Goal: Task Accomplishment & Management: Complete application form

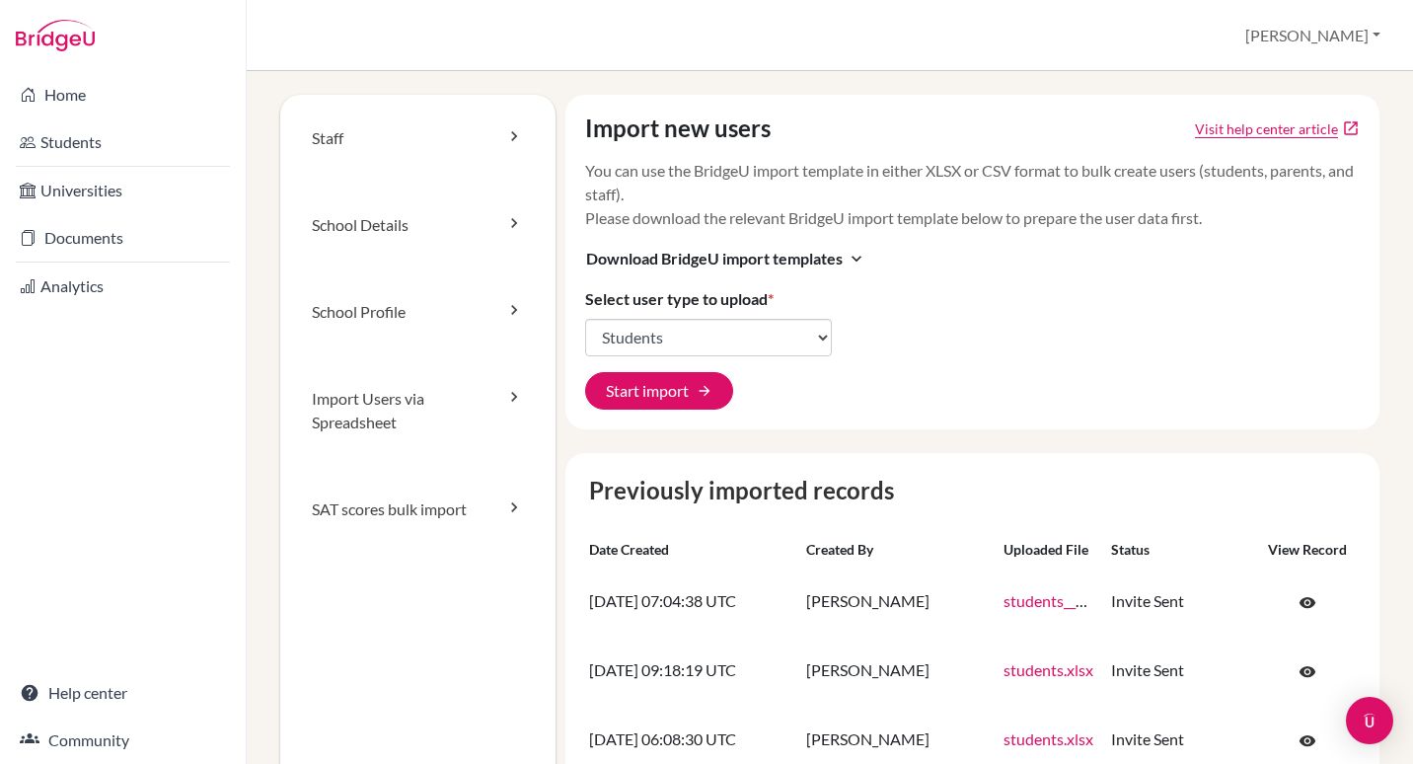
select select "students"
click at [669, 396] on button "Start import arrow_forward" at bounding box center [659, 391] width 148 height 38
click at [668, 395] on button "Start import arrow_forward" at bounding box center [659, 391] width 148 height 38
click at [693, 342] on select "Select user type Students Students and parents Parents Advisors Report writers" at bounding box center [708, 338] width 247 height 38
select select "students"
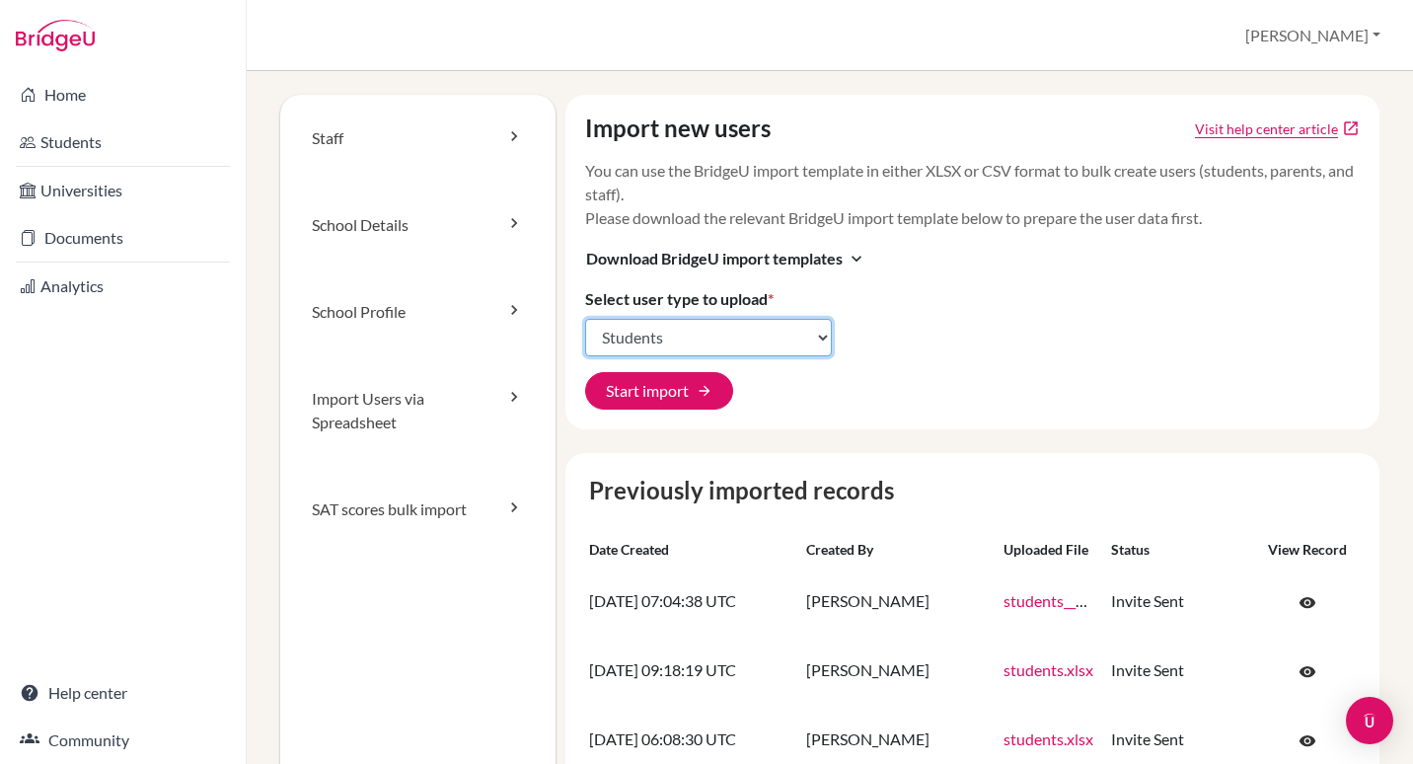
click at [585, 319] on select "Select user type Students Students and parents Parents Advisors Report writers" at bounding box center [708, 338] width 247 height 38
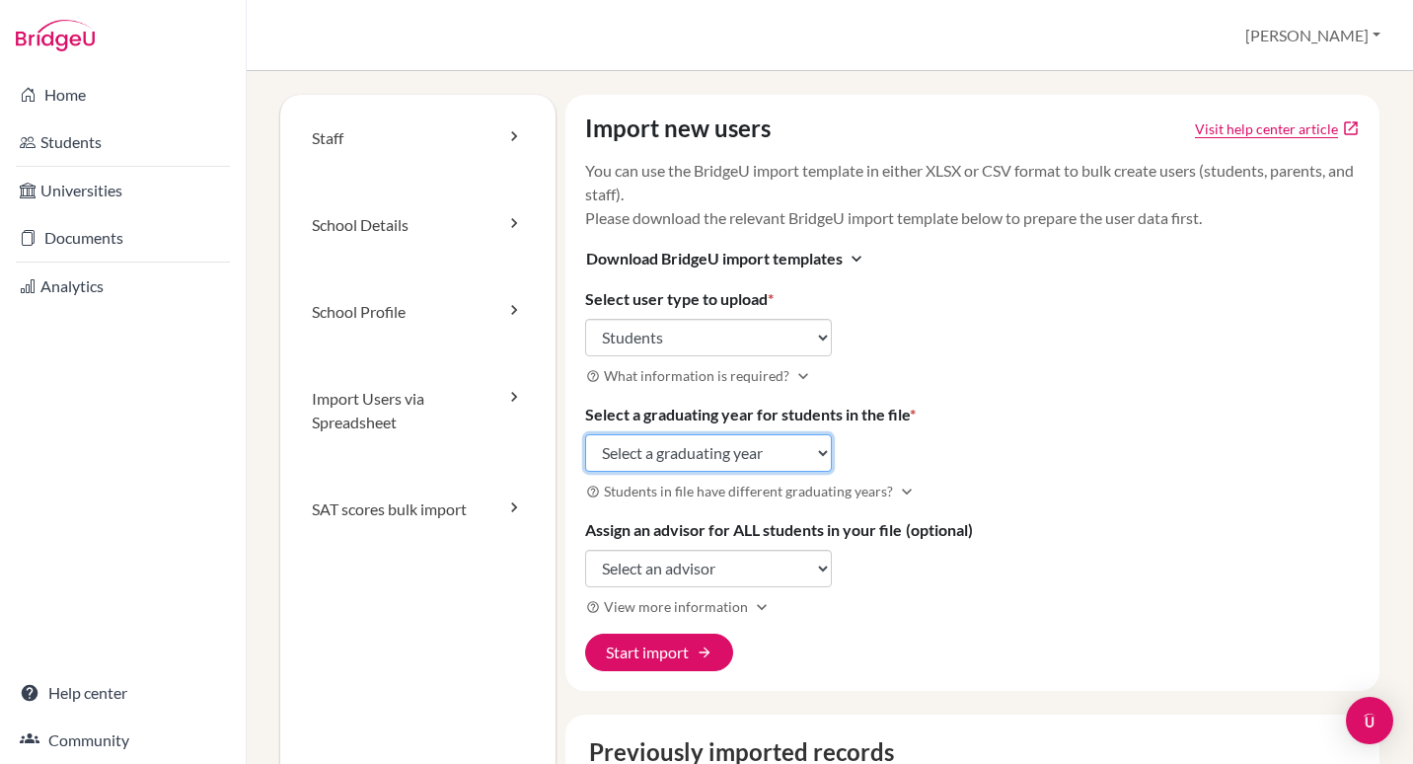
click at [705, 454] on select "Select a graduating year 2024 2025 2026 2027 2028 2029" at bounding box center [708, 453] width 247 height 38
select select "2027"
click at [585, 434] on select "Select a graduating year 2024 2025 2026 2027 2028 2029" at bounding box center [708, 453] width 247 height 38
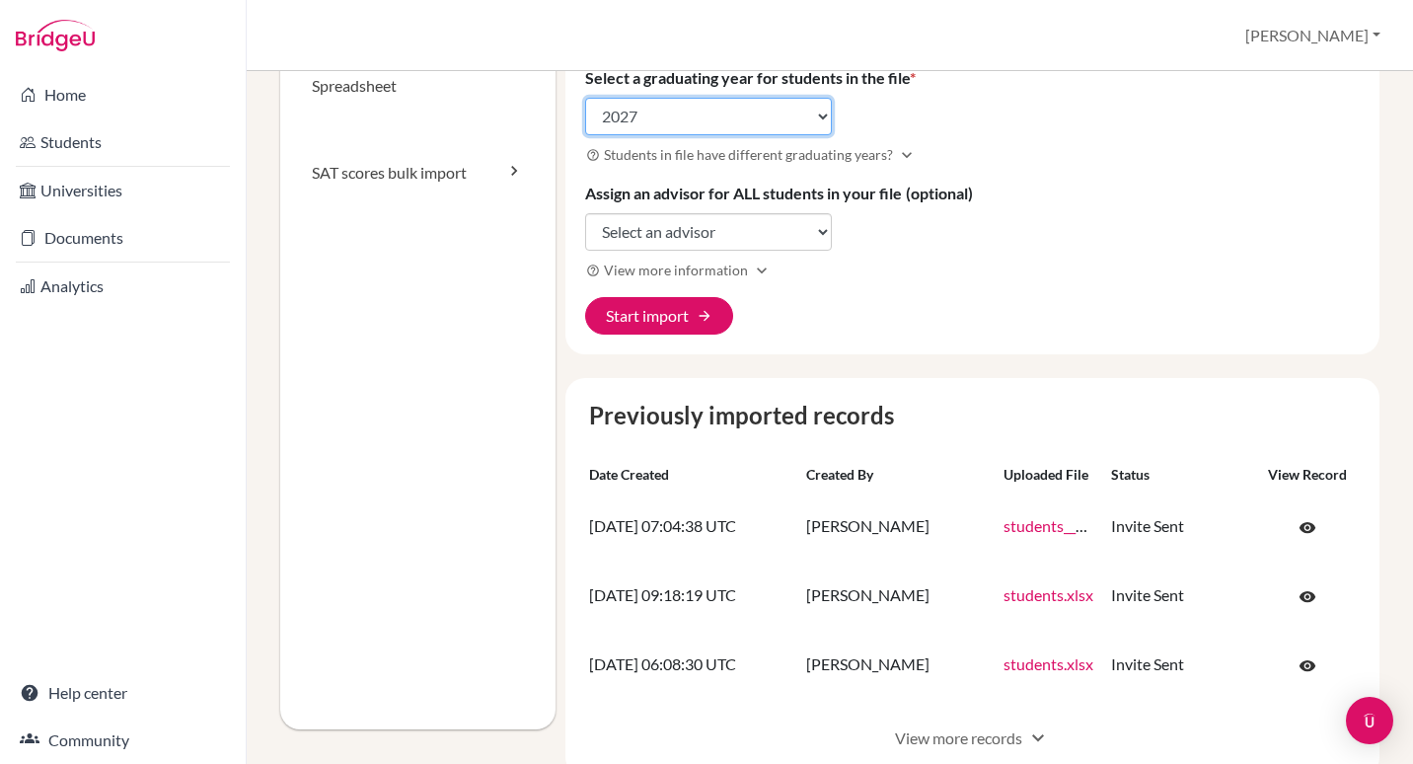
scroll to position [357, 0]
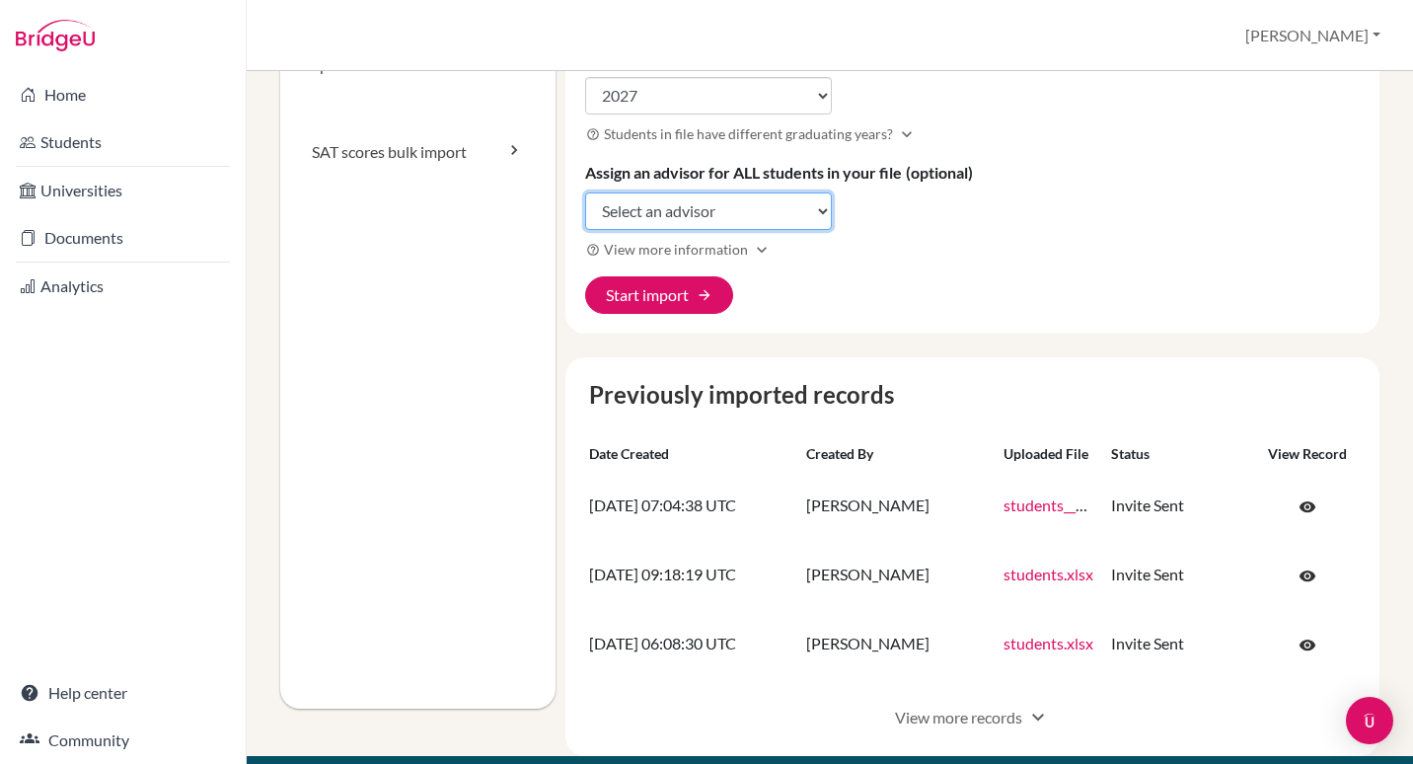
click at [772, 210] on select "Select an advisor Michael Curpek" at bounding box center [708, 211] width 247 height 38
select select "454024"
click at [585, 192] on select "Select an advisor Michael Curpek" at bounding box center [708, 211] width 247 height 38
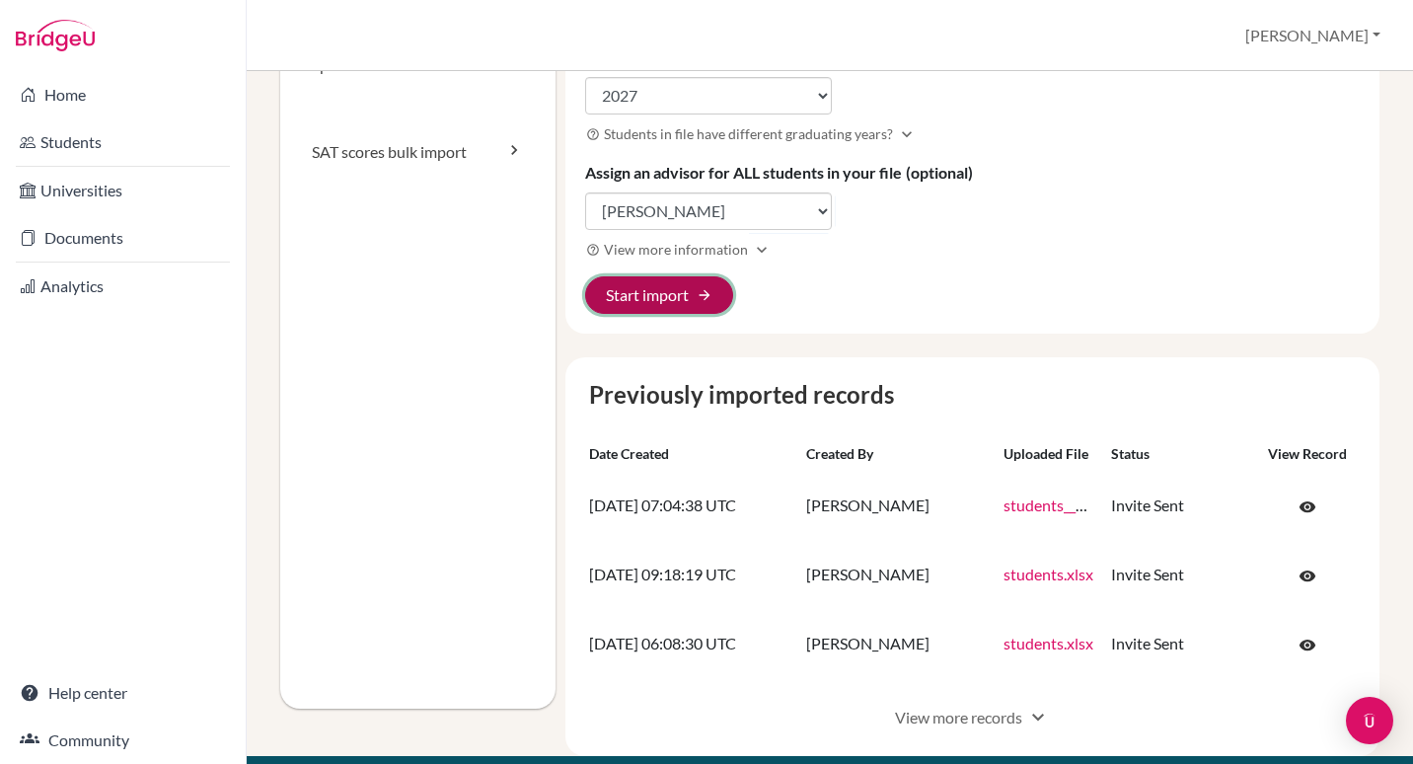
click at [673, 285] on button "Start import arrow_forward" at bounding box center [659, 295] width 148 height 38
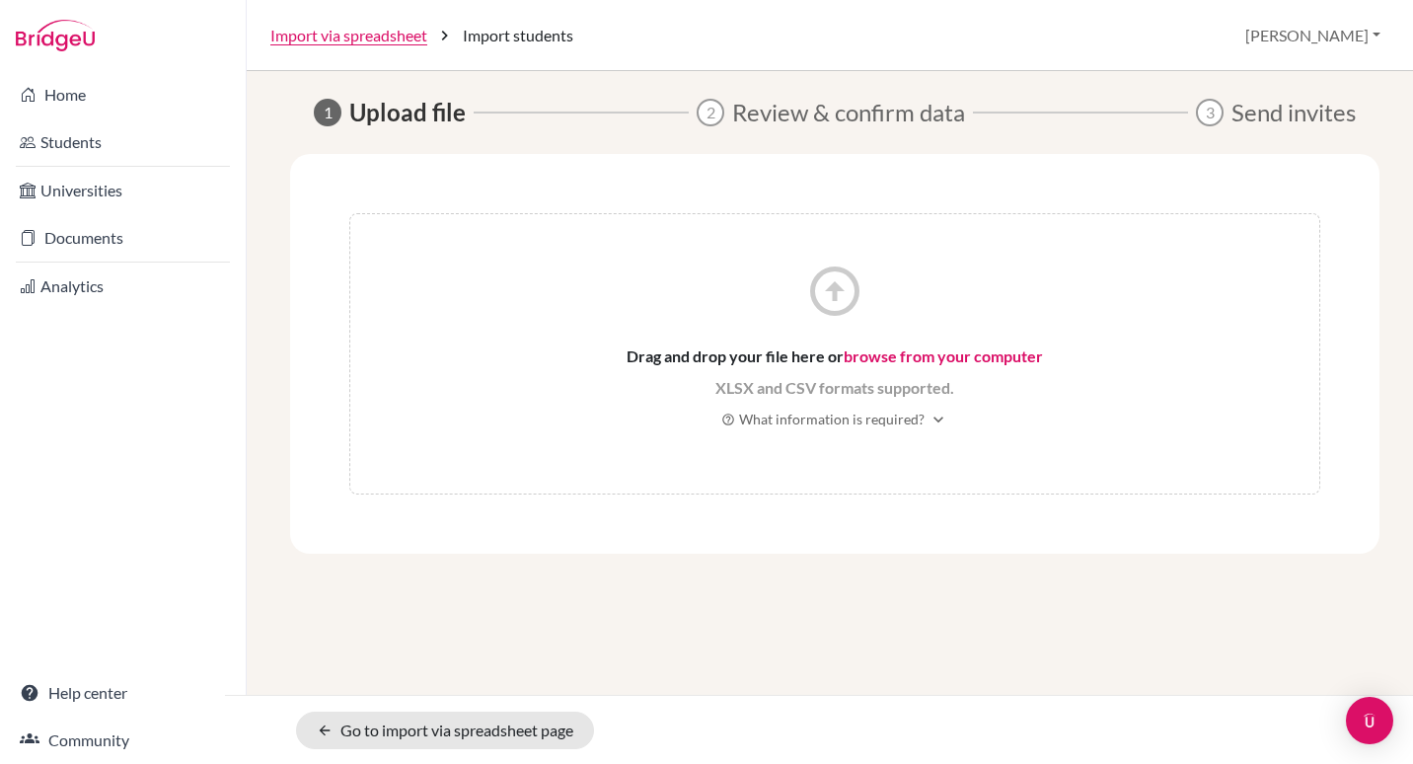
click at [915, 362] on link "browse from your computer" at bounding box center [943, 355] width 199 height 19
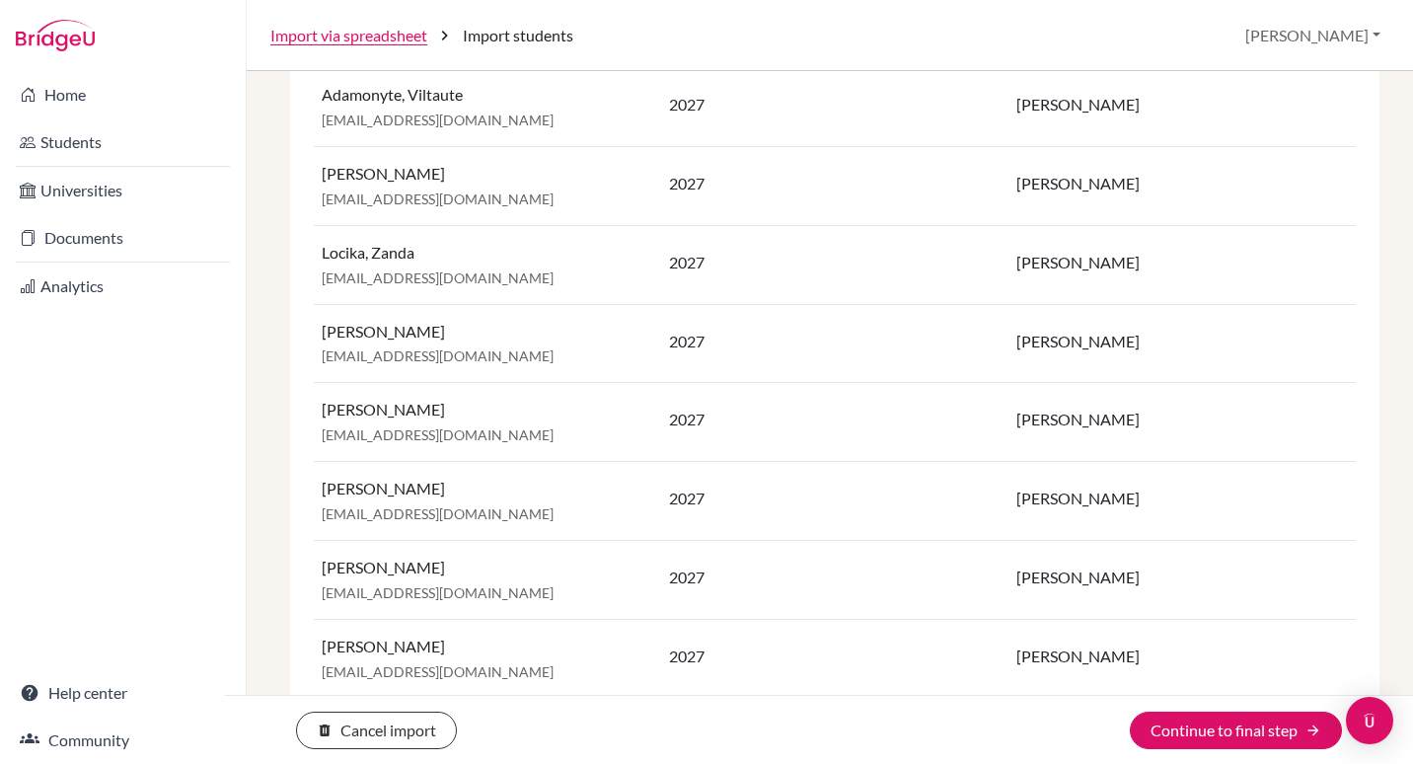
scroll to position [861, 0]
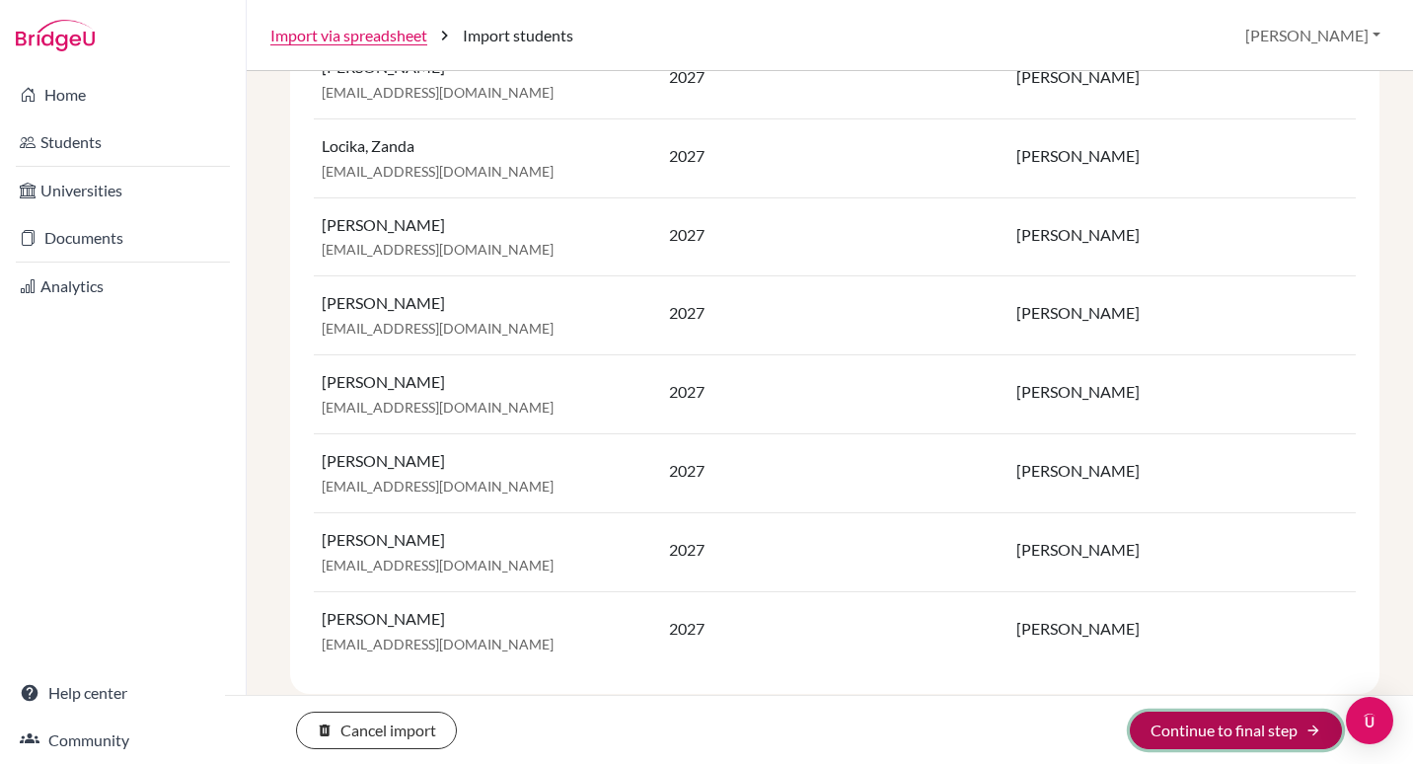
click at [1245, 732] on button "Continue to final step arrow_forward" at bounding box center [1236, 731] width 212 height 38
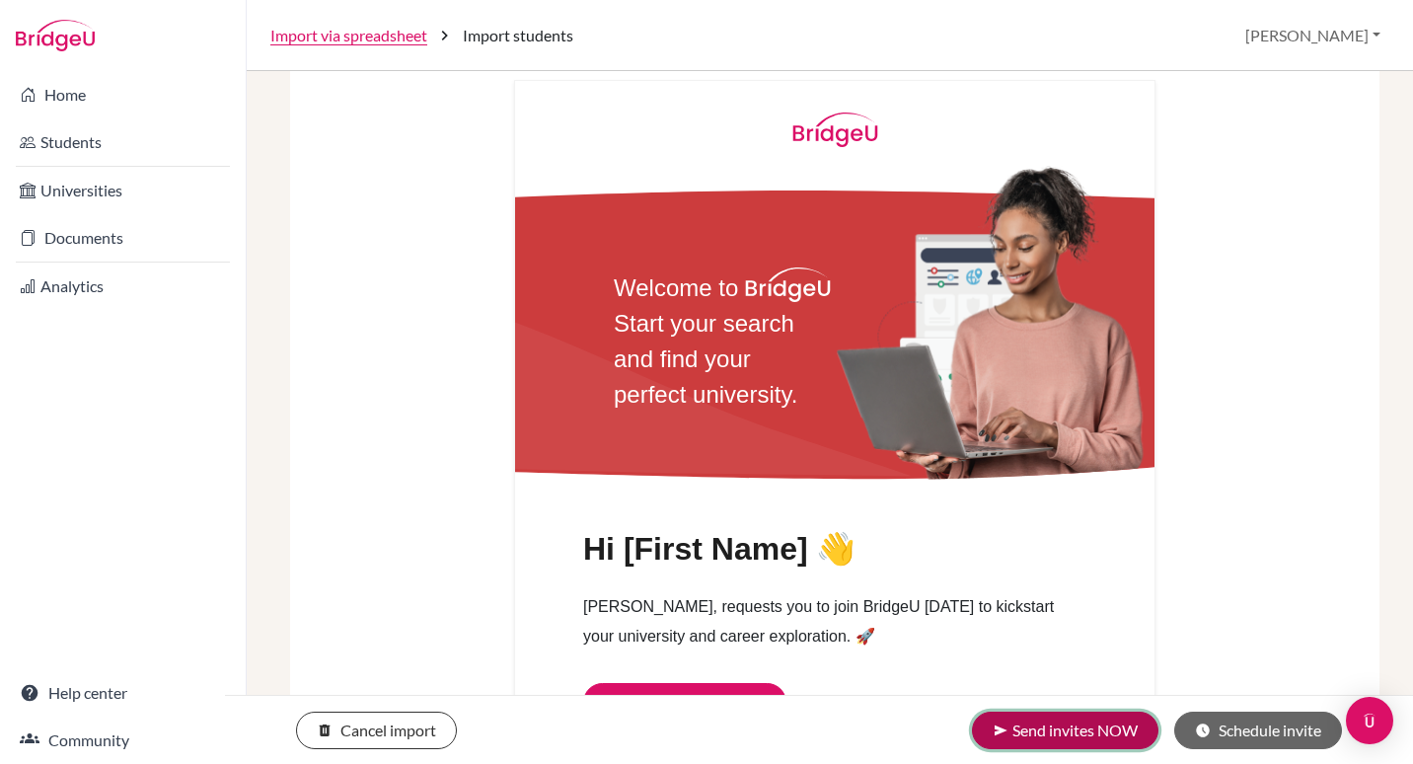
click at [1088, 727] on button "send Send invites NOW" at bounding box center [1065, 731] width 187 height 38
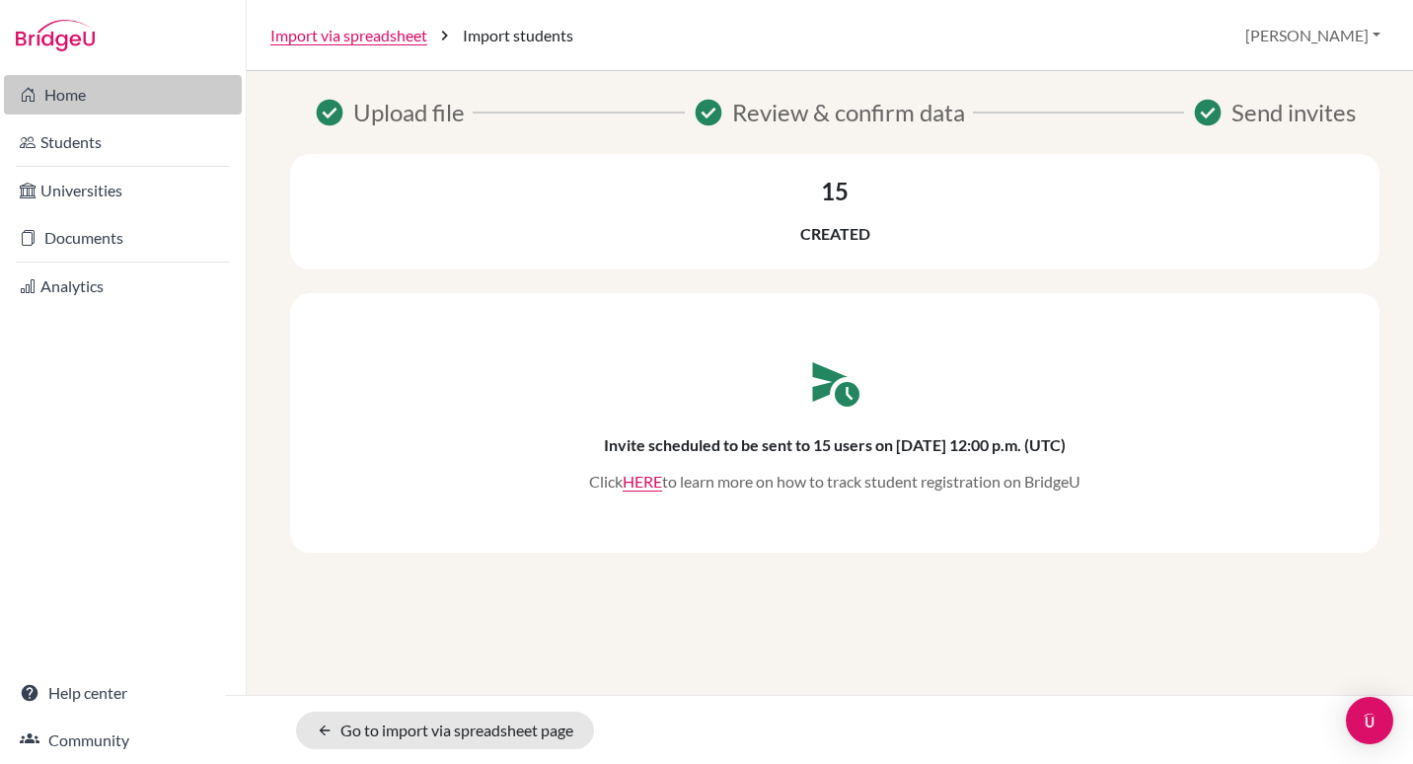
click at [128, 94] on link "Home" at bounding box center [123, 94] width 238 height 39
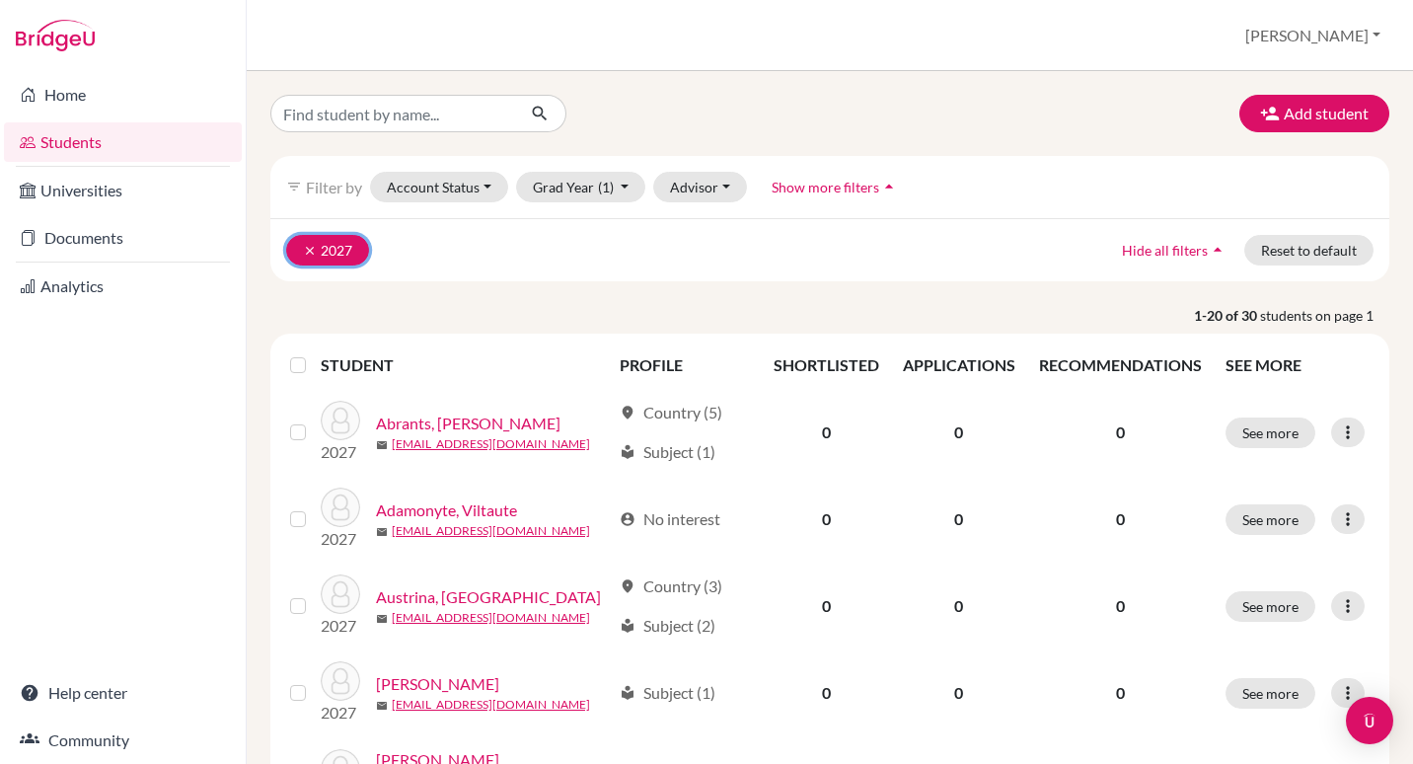
click at [307, 248] on icon "clear" at bounding box center [310, 251] width 14 height 14
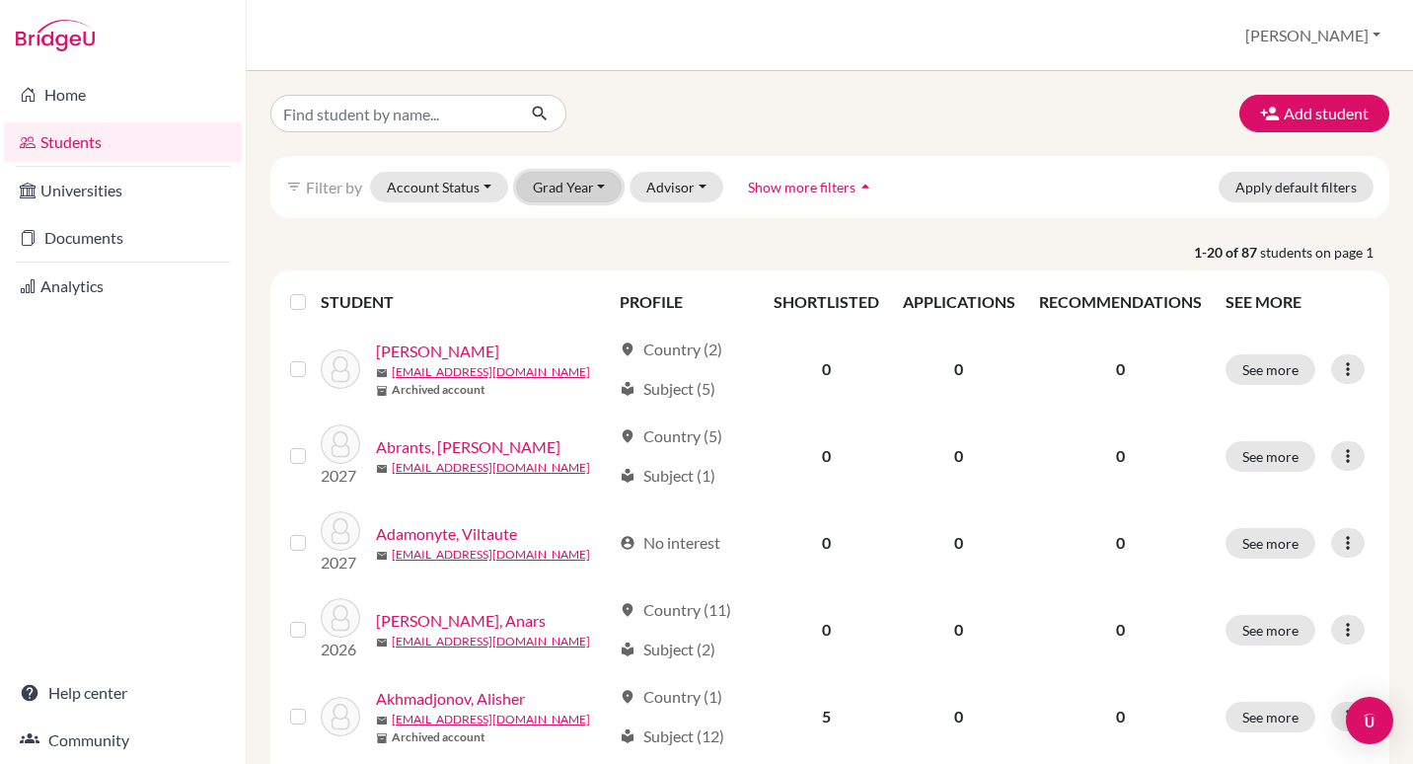
click at [552, 190] on button "Grad Year" at bounding box center [569, 187] width 107 height 31
click at [574, 289] on span "2026" at bounding box center [559, 292] width 36 height 24
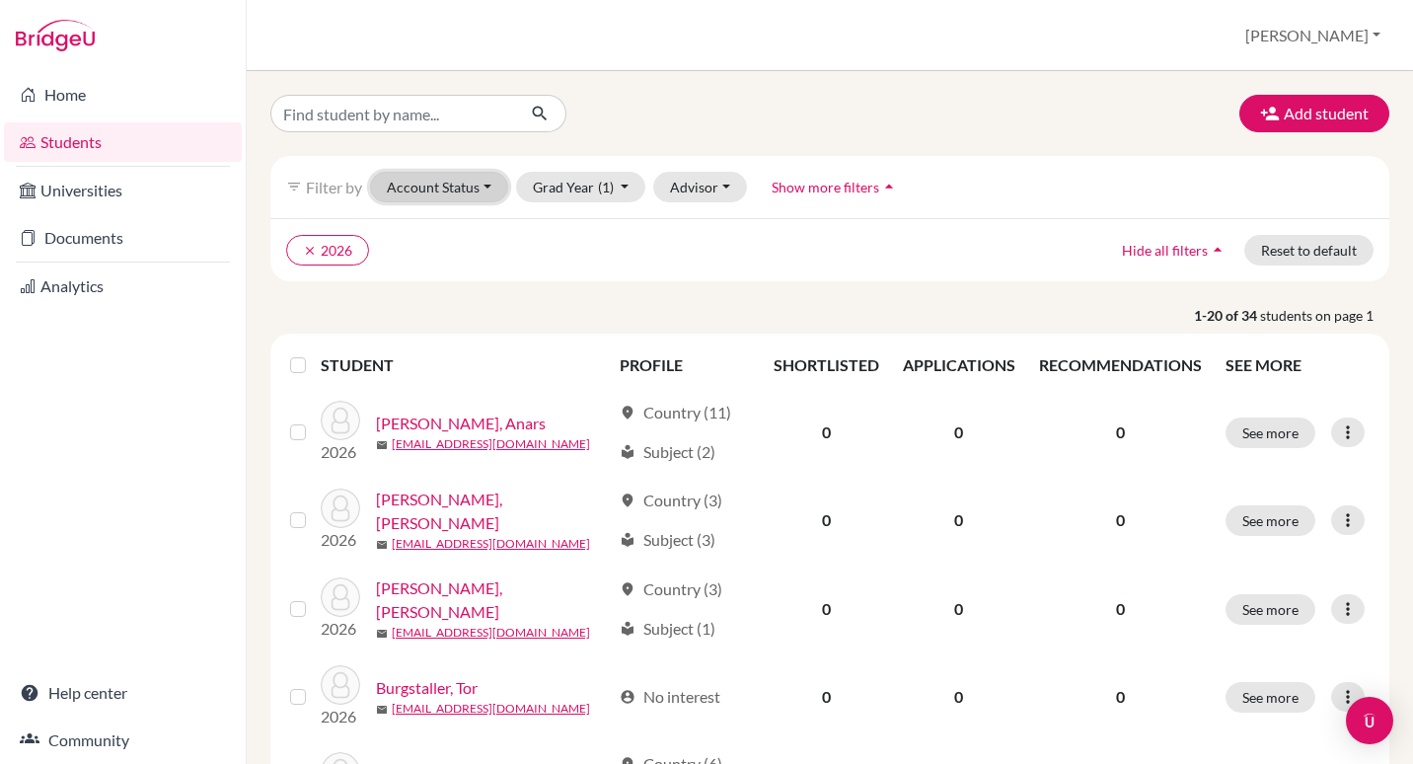
click at [489, 184] on button "Account Status" at bounding box center [439, 187] width 138 height 31
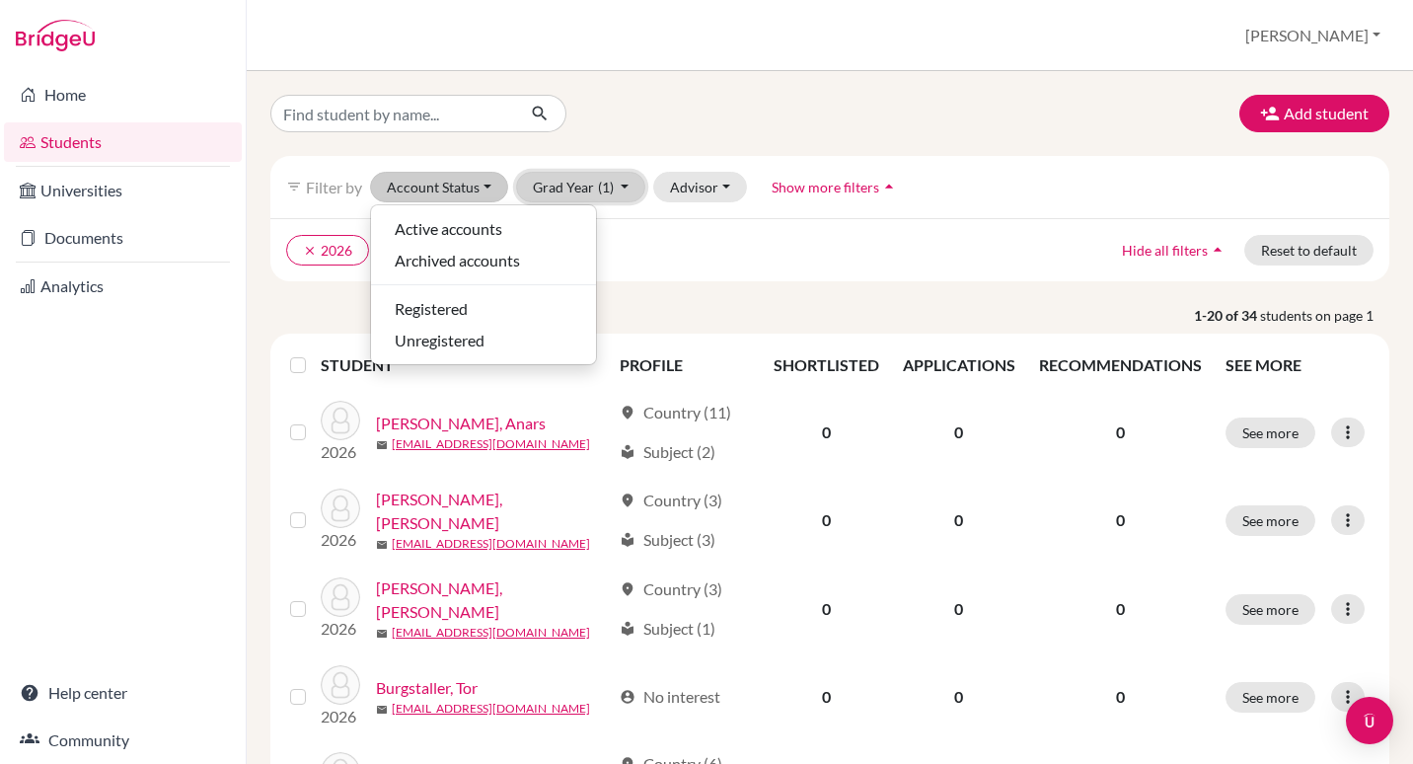
click at [599, 193] on span "(1)" at bounding box center [606, 187] width 16 height 17
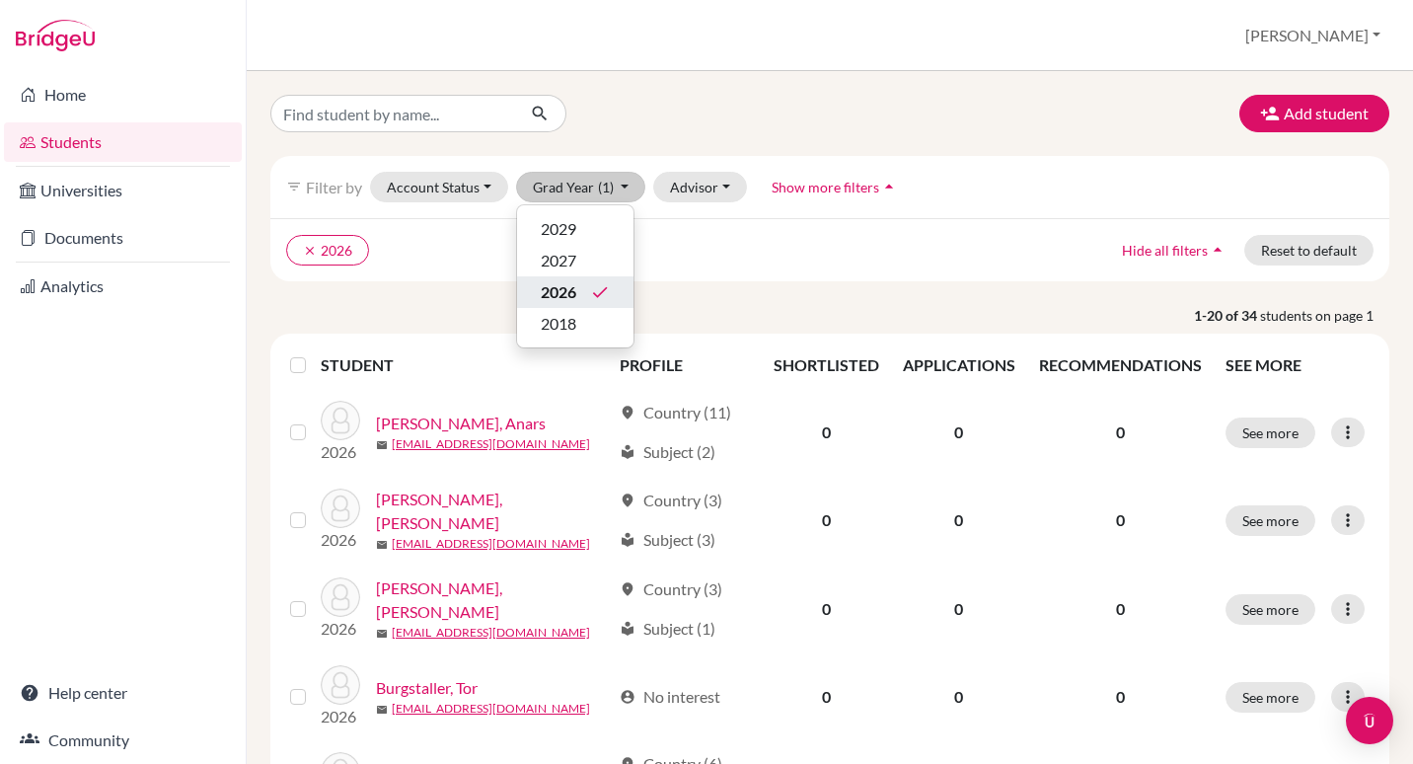
click at [593, 293] on icon "done" at bounding box center [600, 292] width 20 height 20
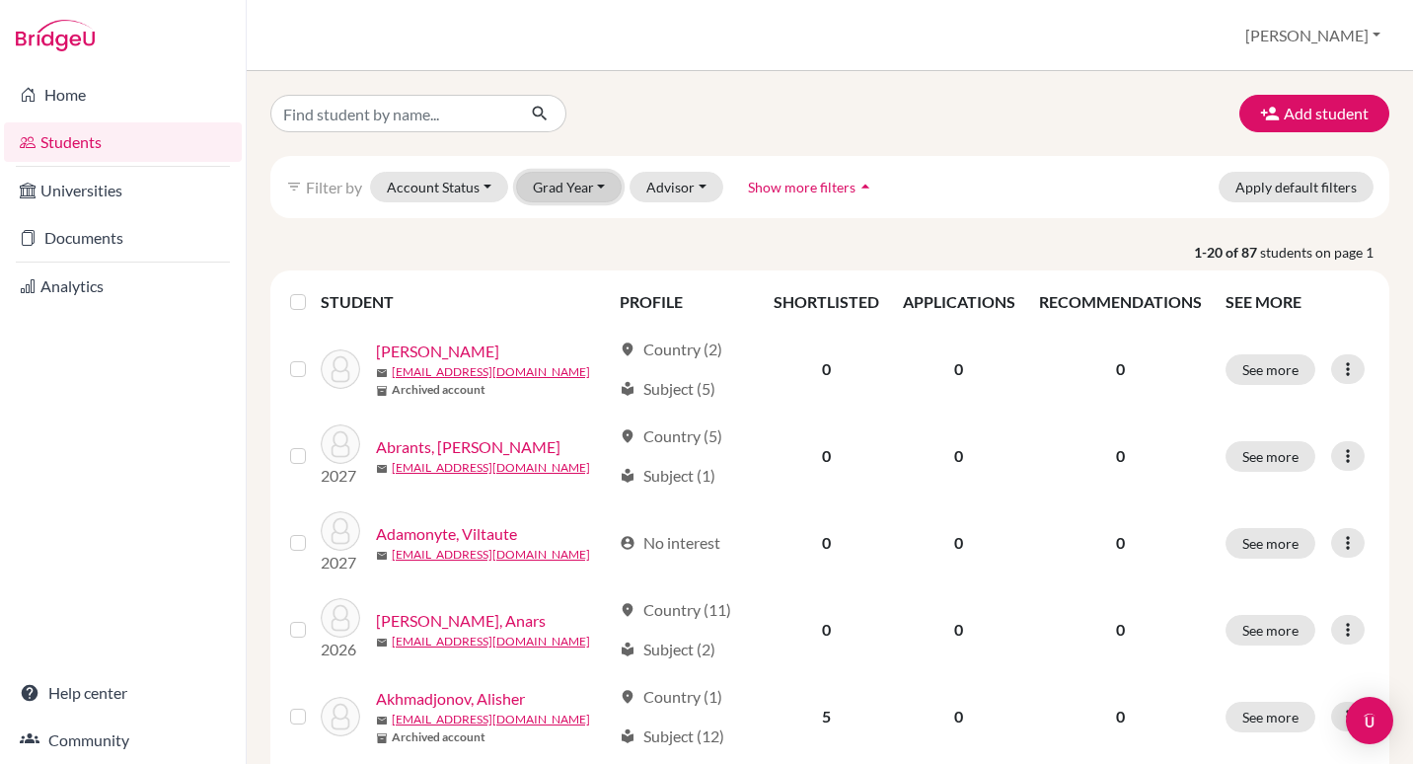
click at [595, 193] on button "Grad Year" at bounding box center [569, 187] width 107 height 31
click at [573, 328] on span "2018" at bounding box center [559, 324] width 36 height 24
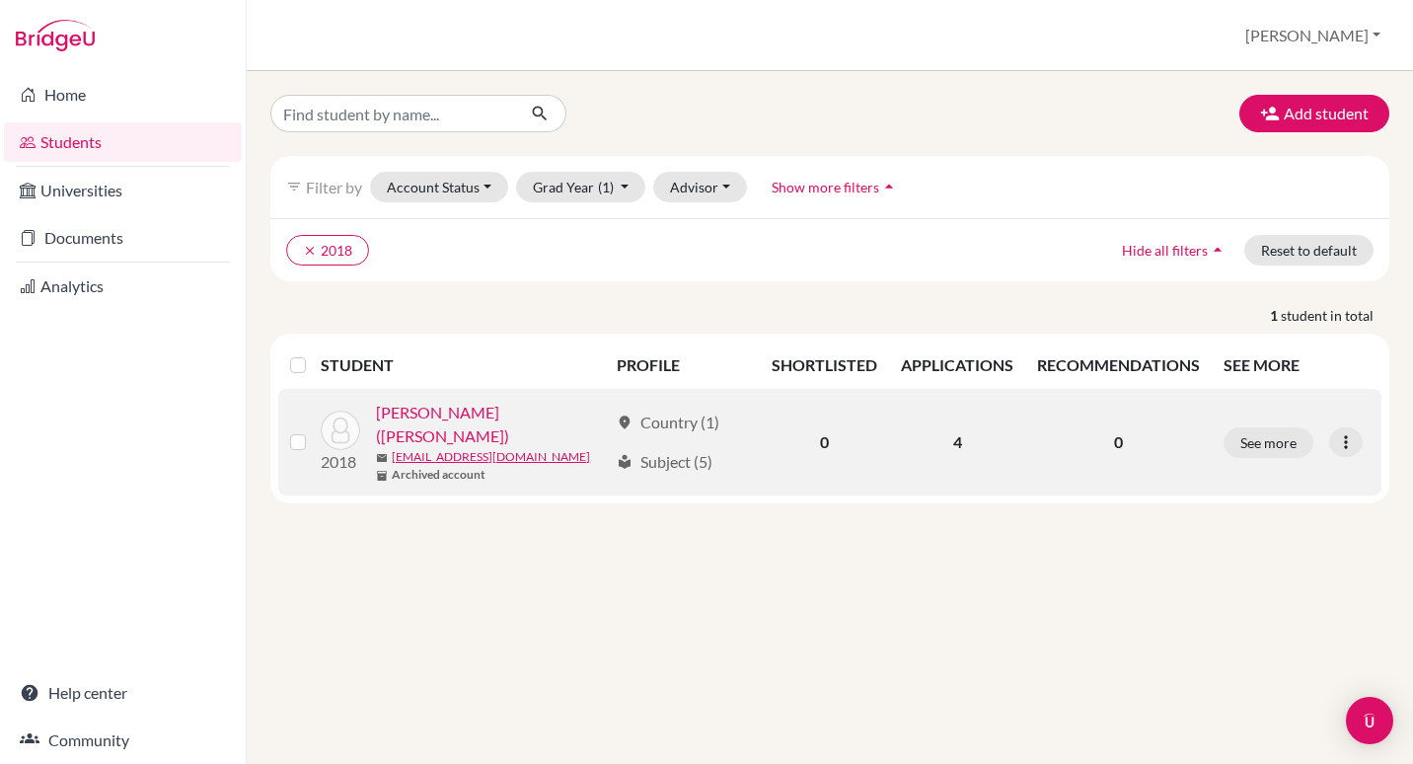
click at [514, 415] on link "[PERSON_NAME] ([PERSON_NAME])" at bounding box center [491, 424] width 231 height 47
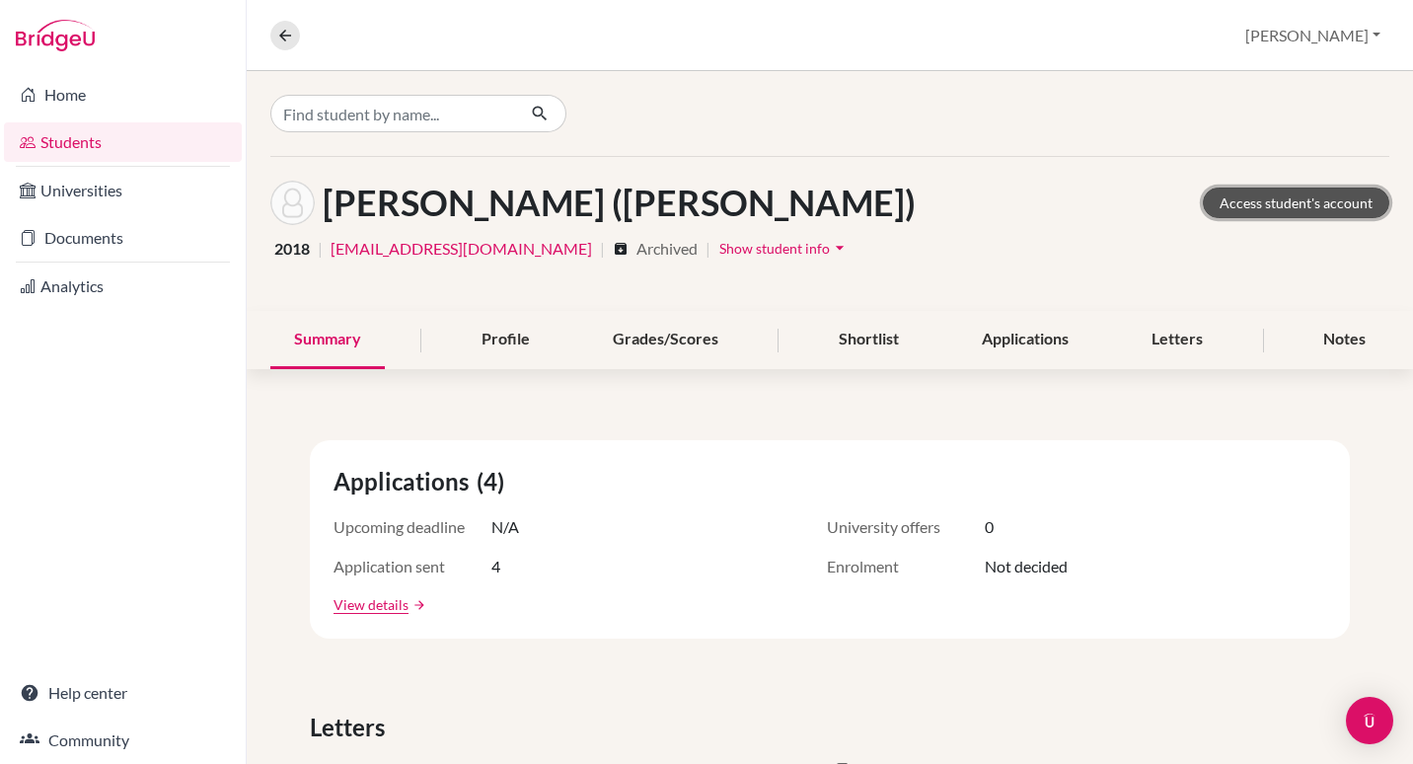
click at [1295, 202] on link "Access student's account" at bounding box center [1296, 203] width 187 height 31
click at [1257, 202] on link "Access student's account" at bounding box center [1296, 203] width 187 height 31
